Goal: Task Accomplishment & Management: Use online tool/utility

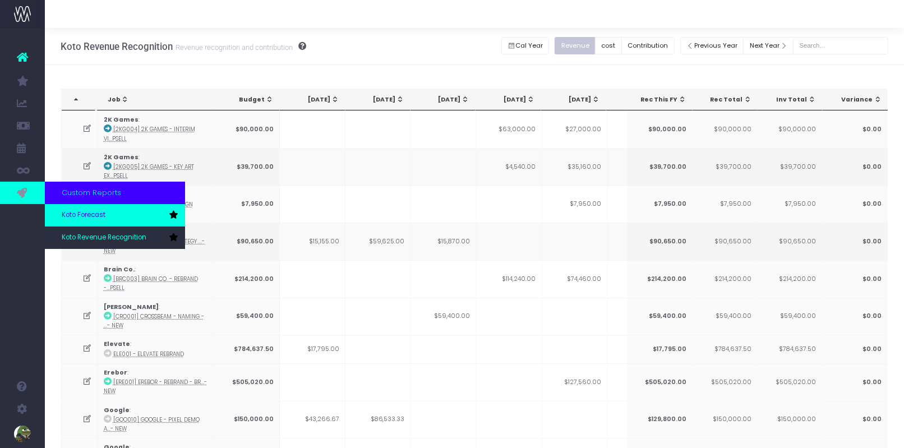
click at [105, 220] on span "Koto Forecast" at bounding box center [84, 215] width 44 height 10
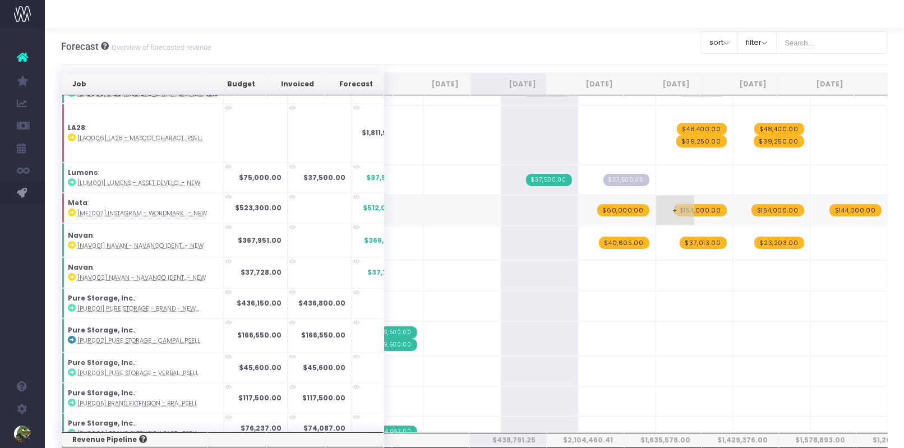
scroll to position [0, 110]
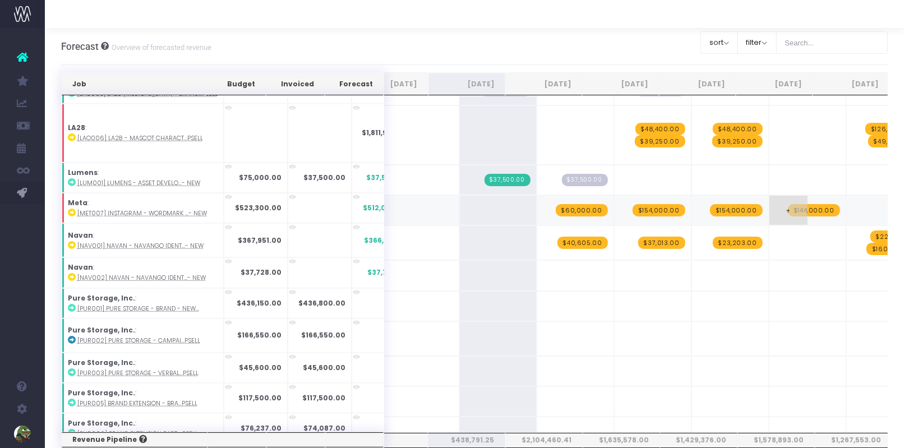
click at [773, 196] on span "+" at bounding box center [788, 210] width 38 height 29
click at [633, 204] on span "$154,000.00" at bounding box center [659, 210] width 53 height 12
click at [0, 0] on span "+" at bounding box center [0, 0] width 0 height 0
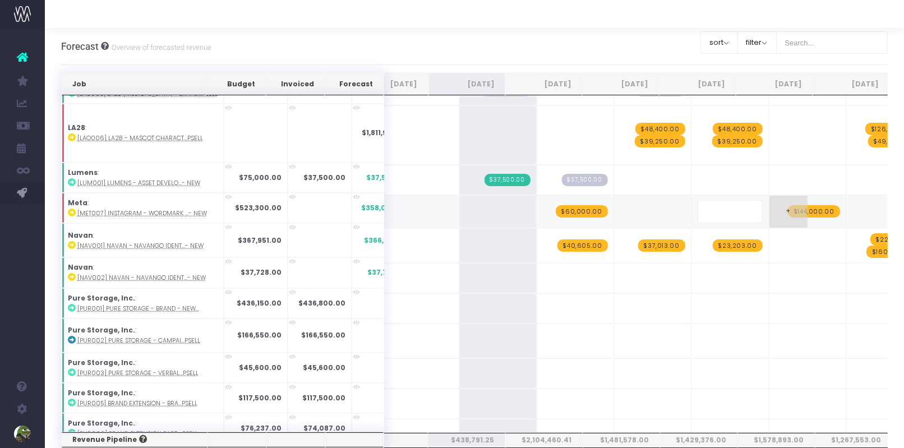
click at [788, 205] on span "$144,000.00" at bounding box center [814, 211] width 52 height 12
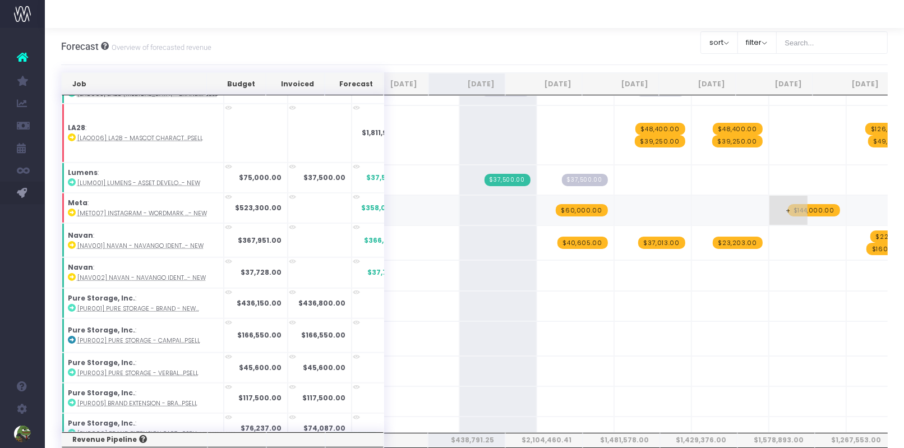
click at [788, 204] on span "$144,000.00" at bounding box center [814, 210] width 52 height 12
click at [615, 165] on span "+" at bounding box center [634, 179] width 38 height 29
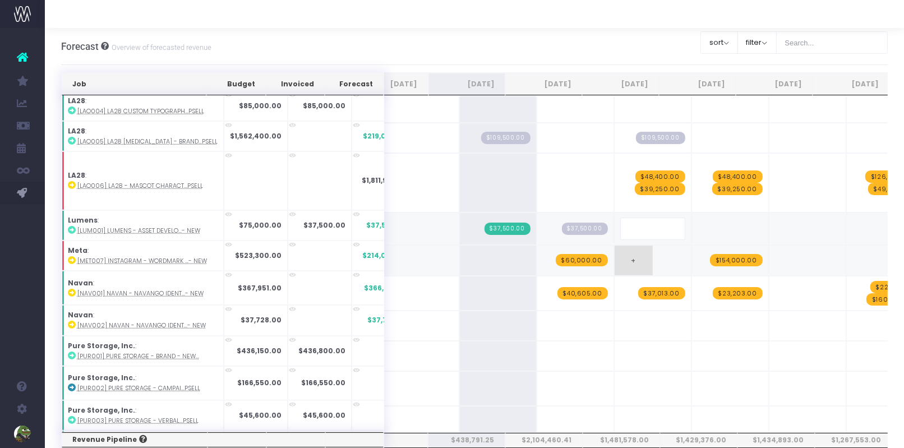
click at [615, 246] on span "+" at bounding box center [634, 260] width 38 height 29
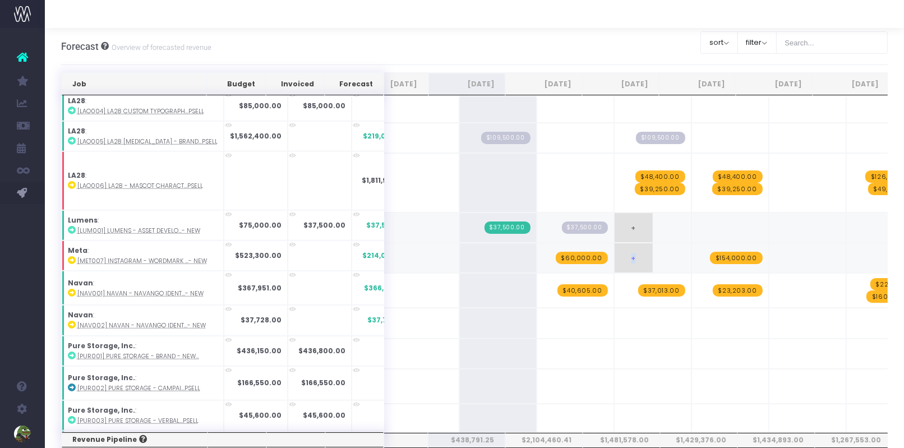
click at [615, 243] on span "+" at bounding box center [634, 257] width 38 height 29
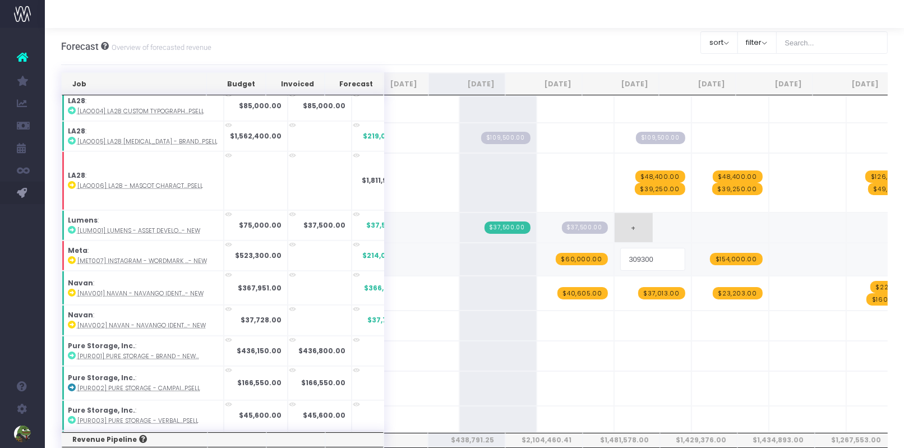
type input "121100"
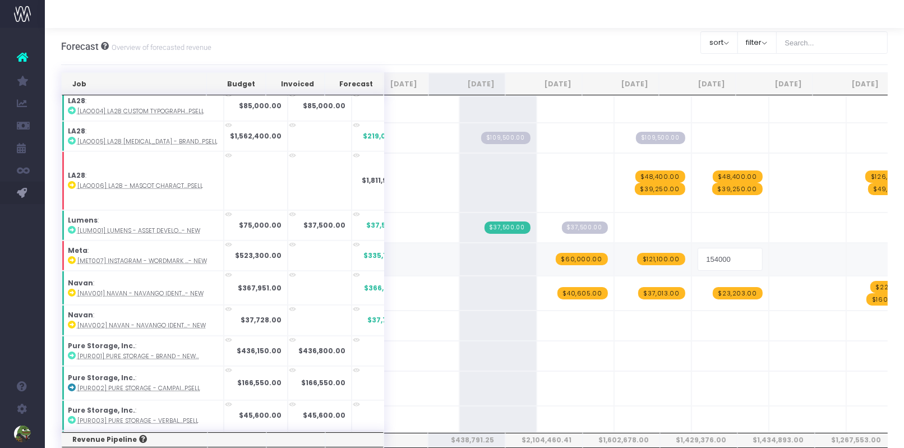
type input "121100"
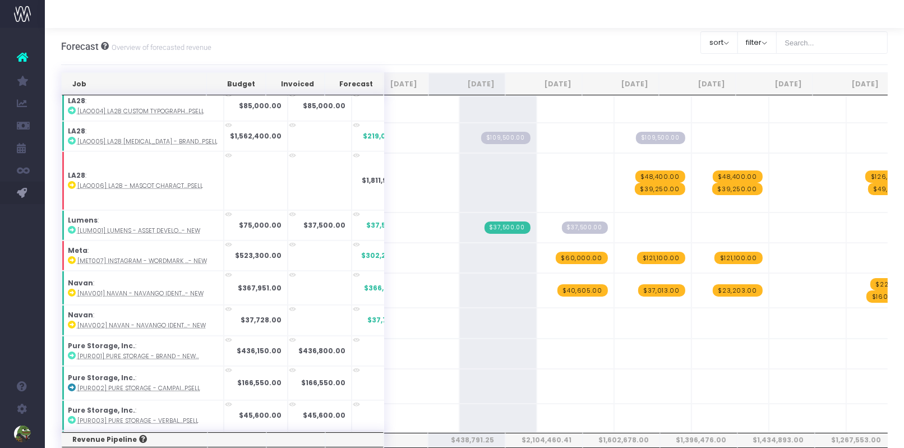
click at [0, 0] on span "+" at bounding box center [0, 0] width 0 height 0
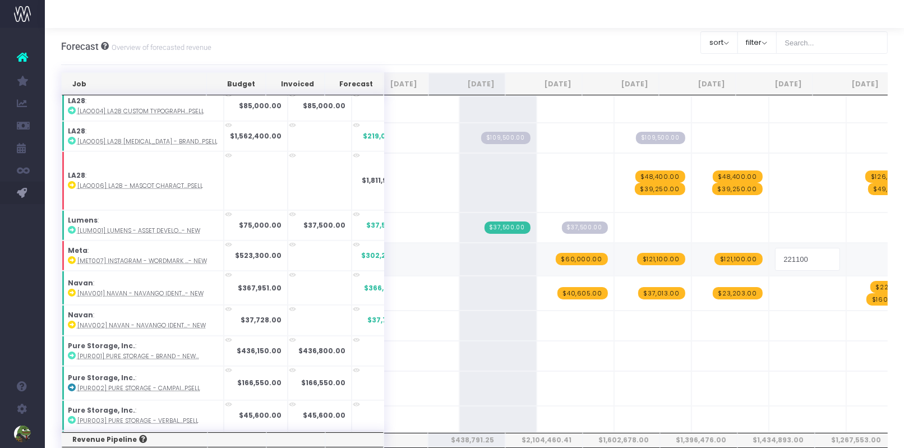
type input "121100"
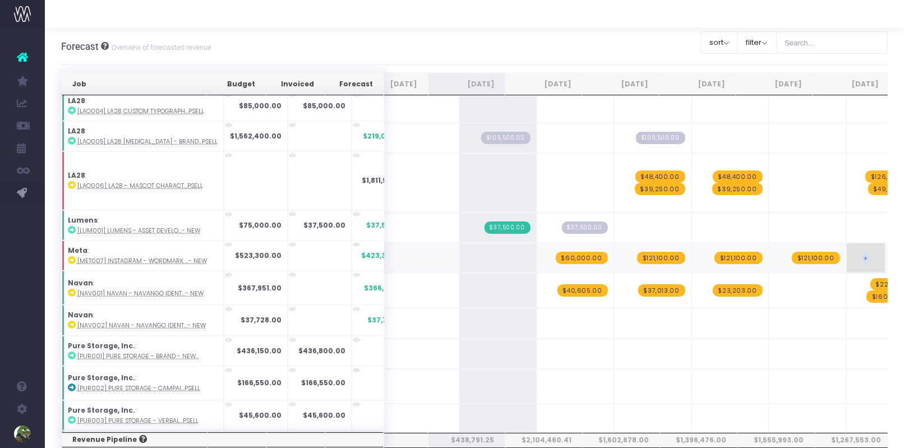
click at [847, 243] on span "+" at bounding box center [866, 257] width 38 height 29
